Goal: Navigation & Orientation: Find specific page/section

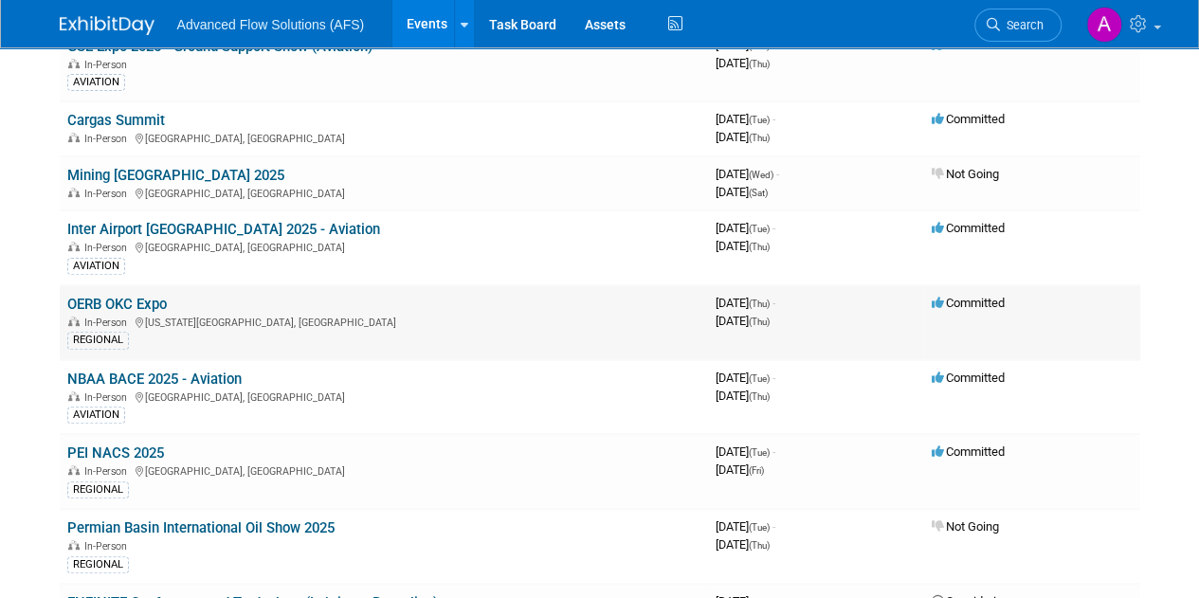
click at [169, 491] on div "REGIONAL" at bounding box center [383, 489] width 633 height 20
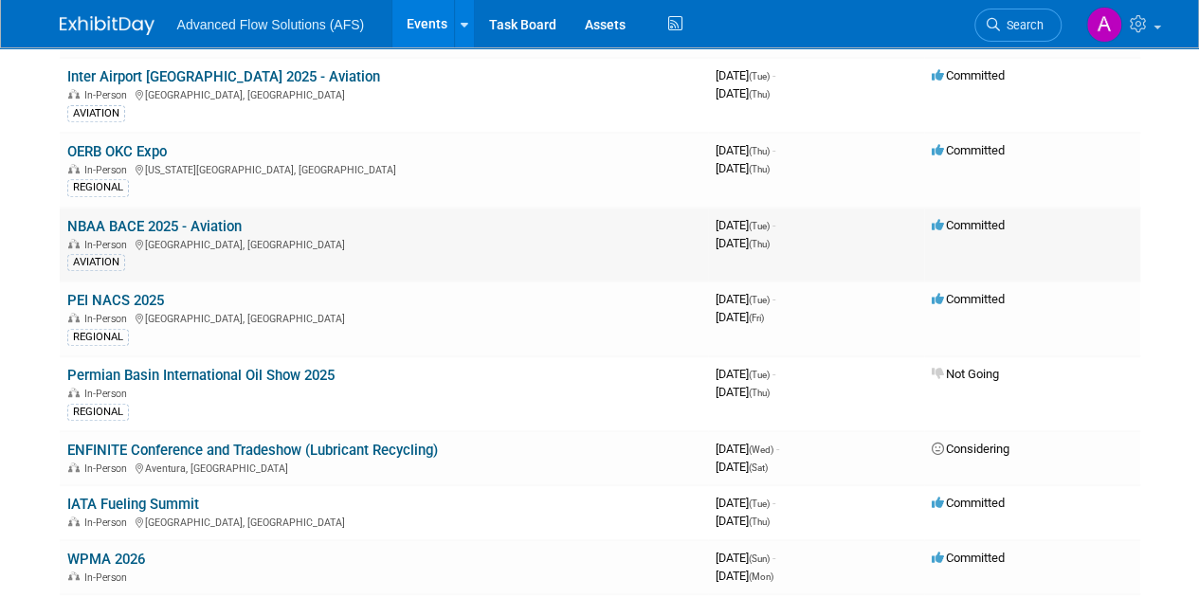
scroll to position [332, 0]
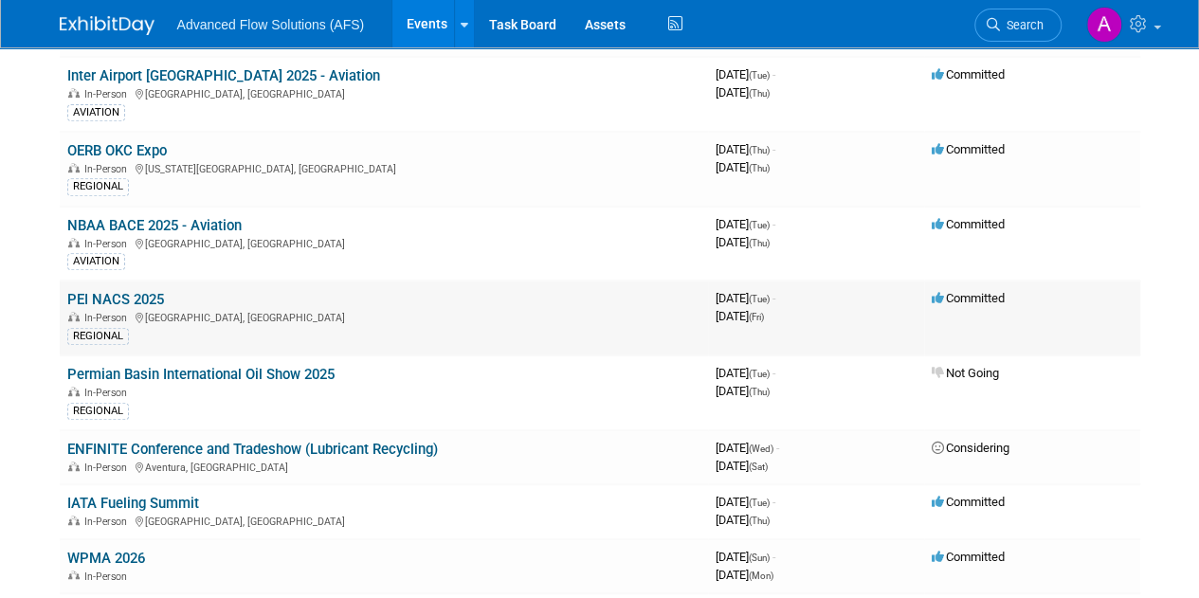
click at [121, 293] on link "PEI NACS 2025" at bounding box center [115, 299] width 97 height 17
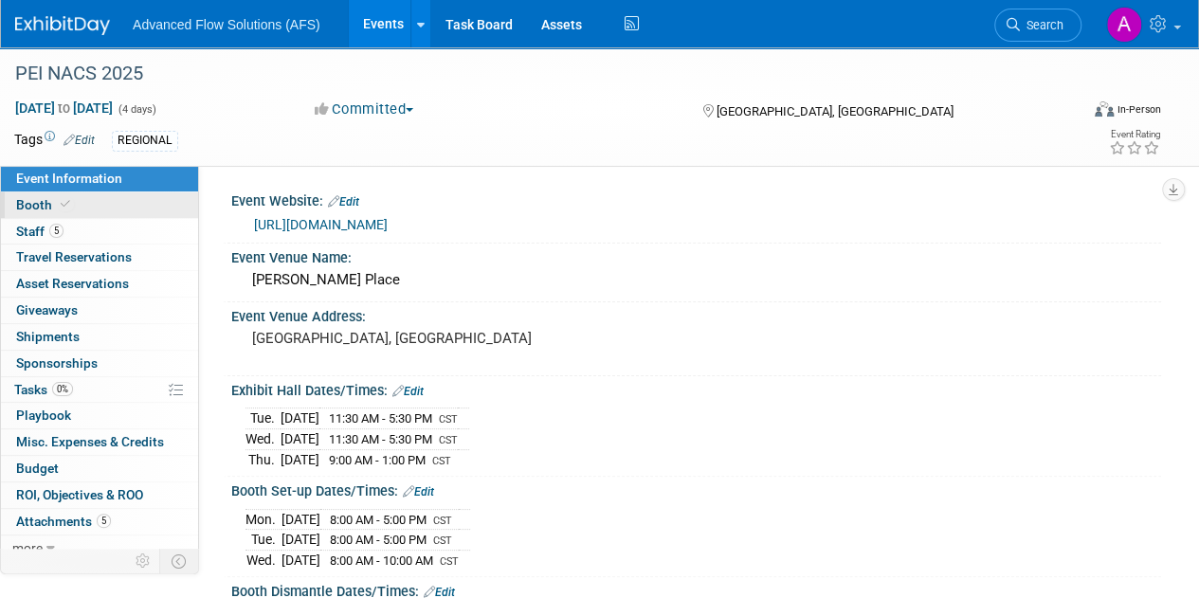
click at [81, 201] on link "Booth" at bounding box center [99, 205] width 197 height 26
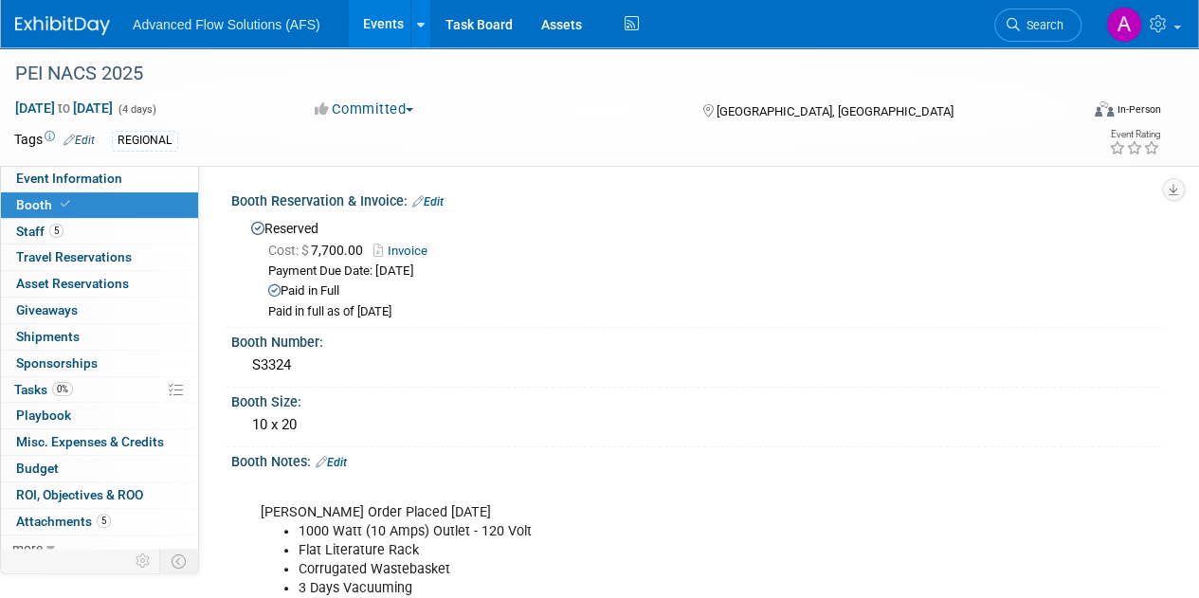
click at [386, 19] on link "Events" at bounding box center [383, 23] width 69 height 47
